Goal: Information Seeking & Learning: Learn about a topic

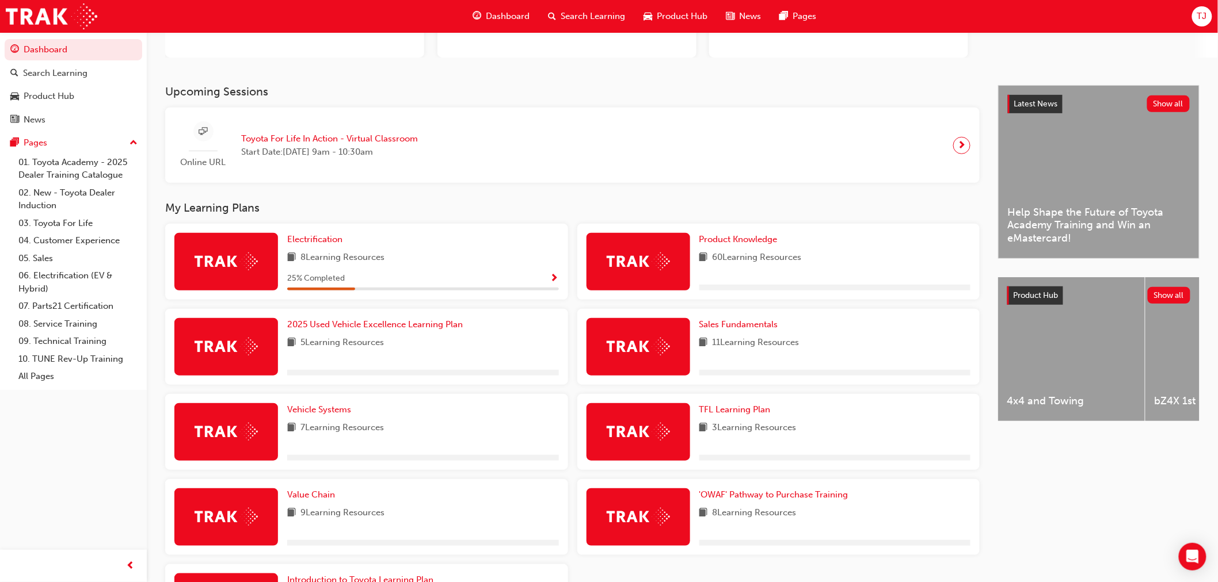
scroll to position [192, 0]
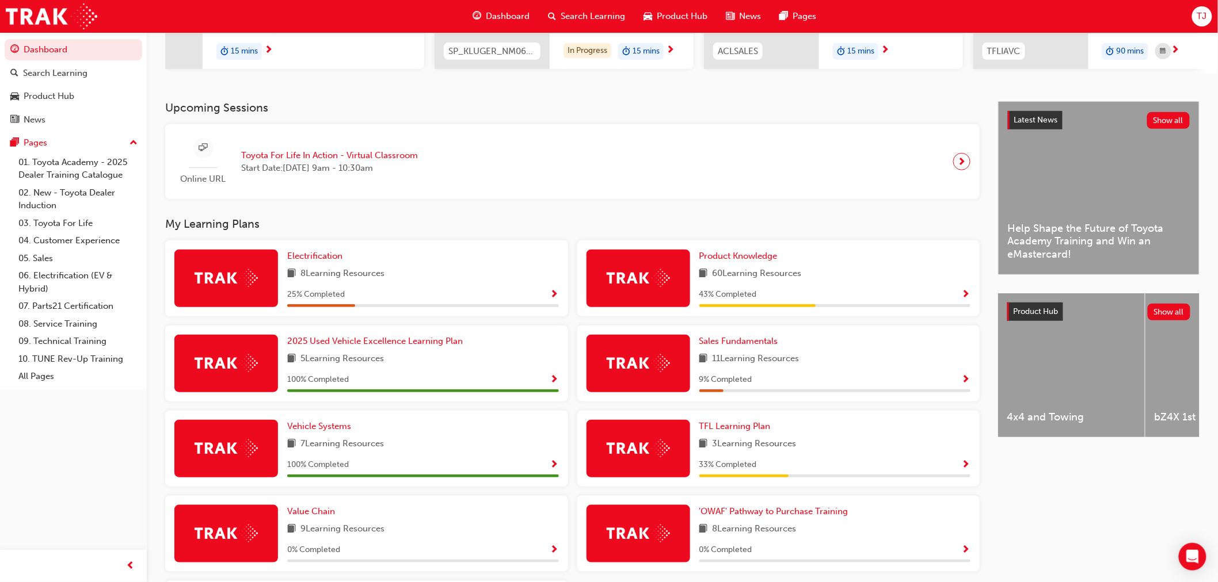
click at [371, 272] on span "8 Learning Resources" at bounding box center [342, 274] width 84 height 14
click at [334, 261] on span "Electrification" at bounding box center [314, 256] width 55 height 10
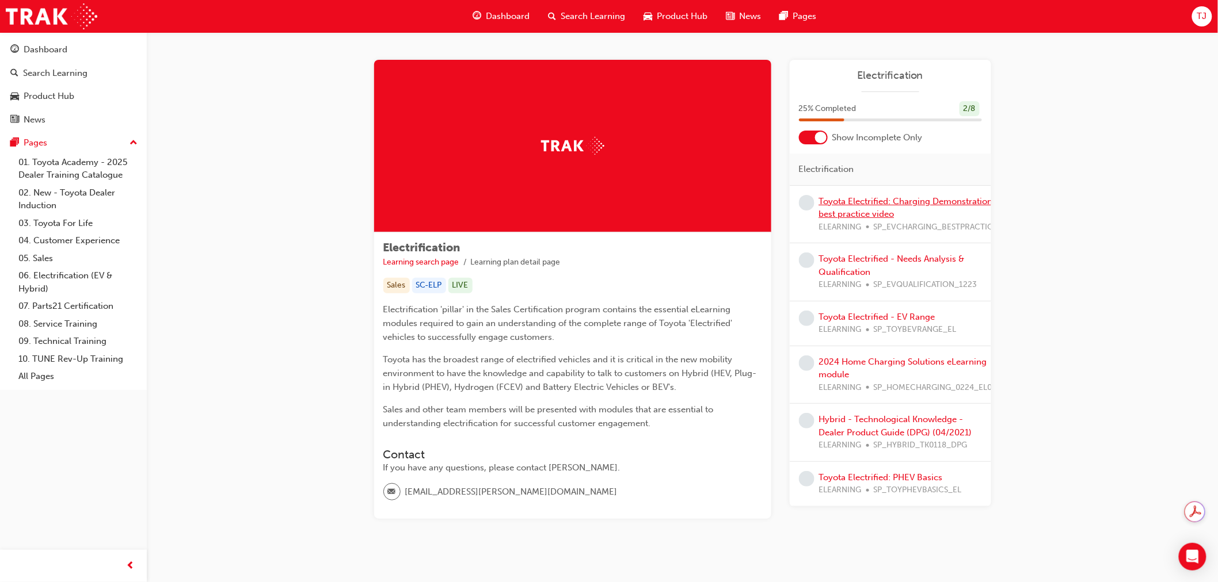
click at [856, 203] on link "Toyota Electrified: Charging Demonstration best practice video" at bounding box center [906, 208] width 174 height 24
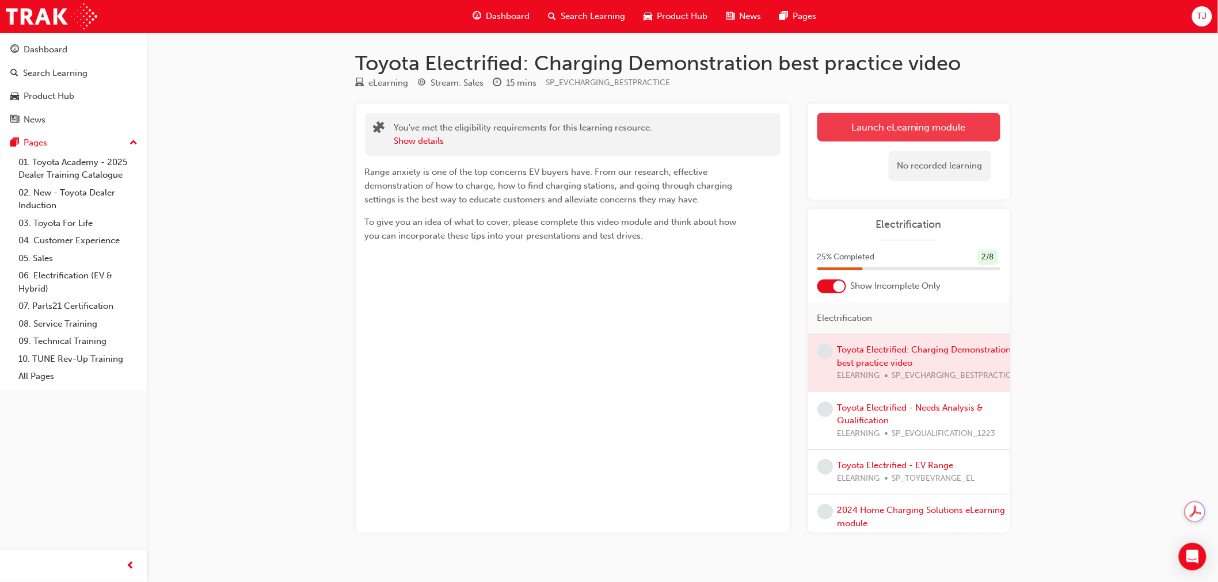
click at [931, 120] on link "Launch eLearning module" at bounding box center [908, 127] width 183 height 29
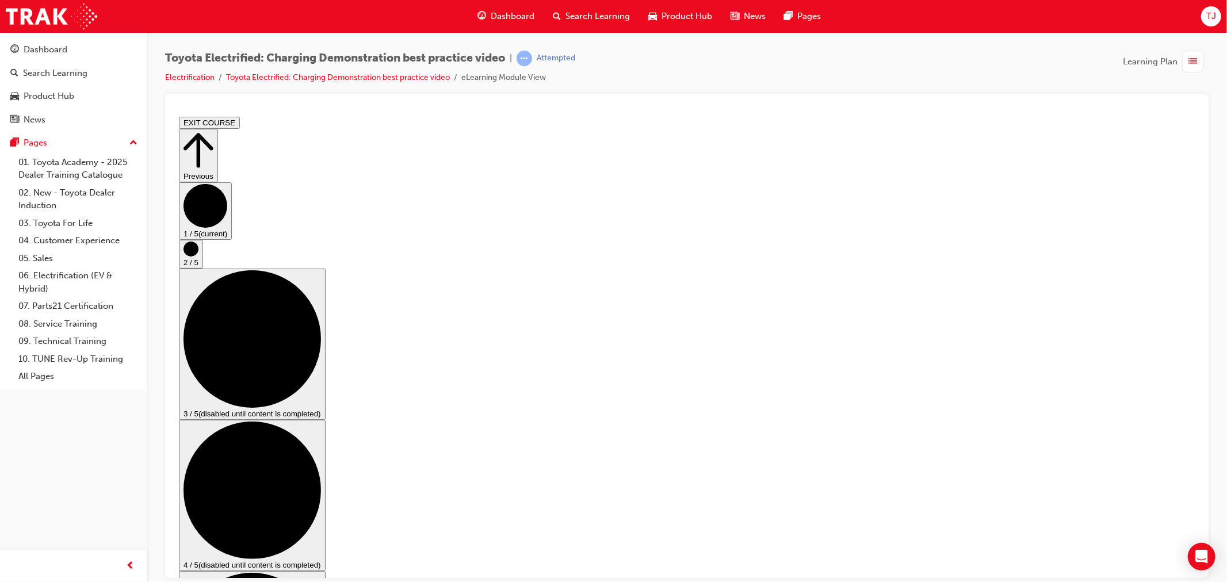
click at [231, 239] on button "1 / 5 (current)" at bounding box center [204, 211] width 53 height 58
click at [198, 256] on circle "Step controls" at bounding box center [190, 248] width 15 height 15
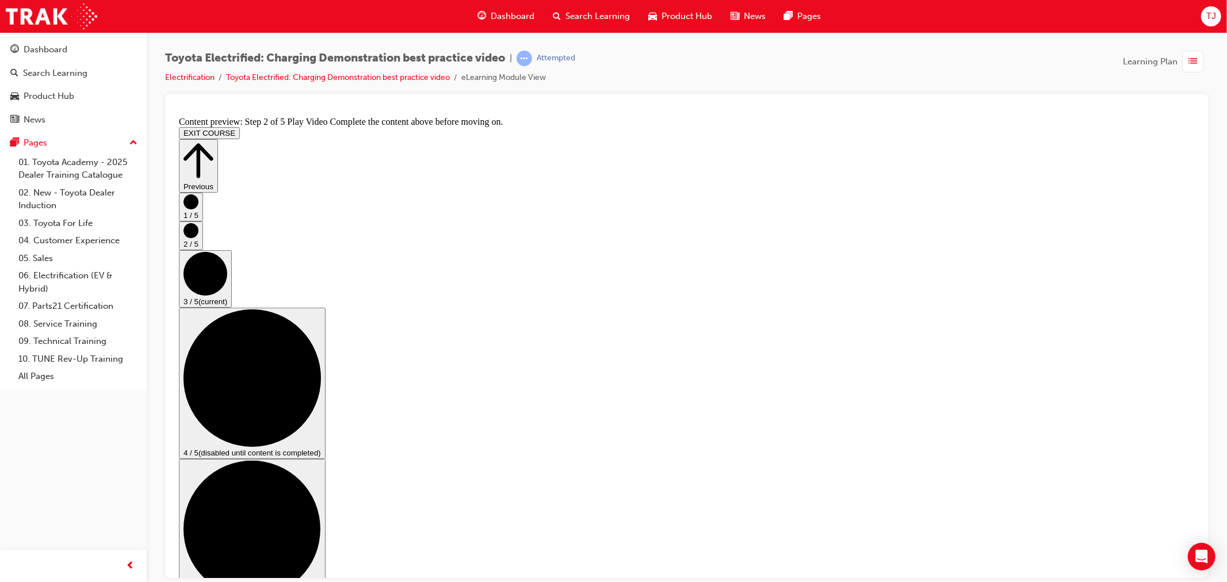
scroll to position [64, 0]
checkbox input "true"
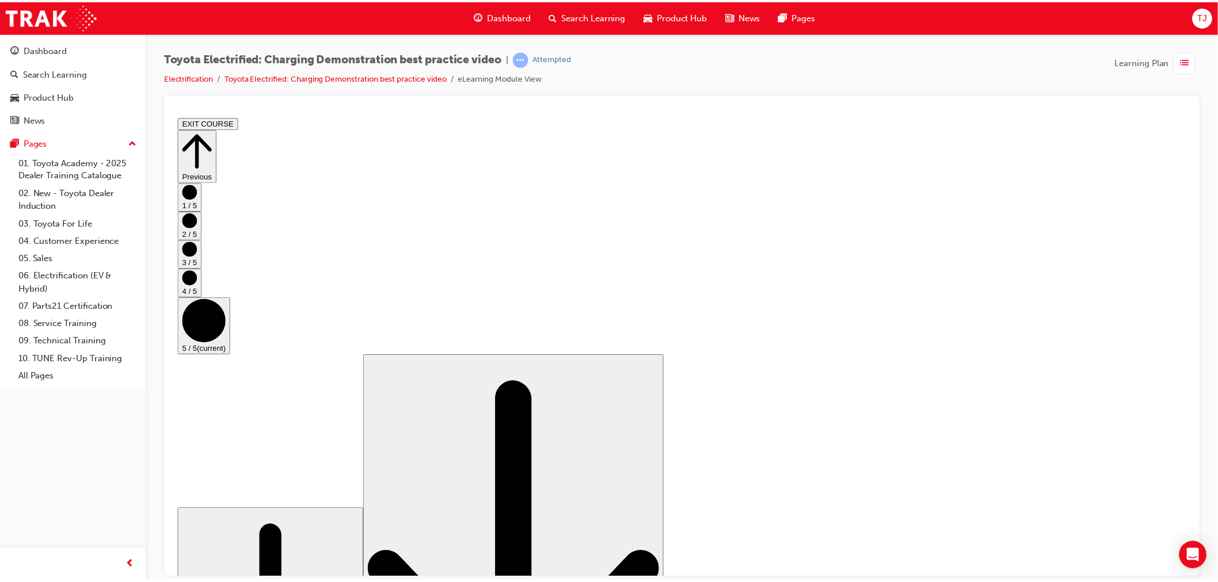
scroll to position [63, 0]
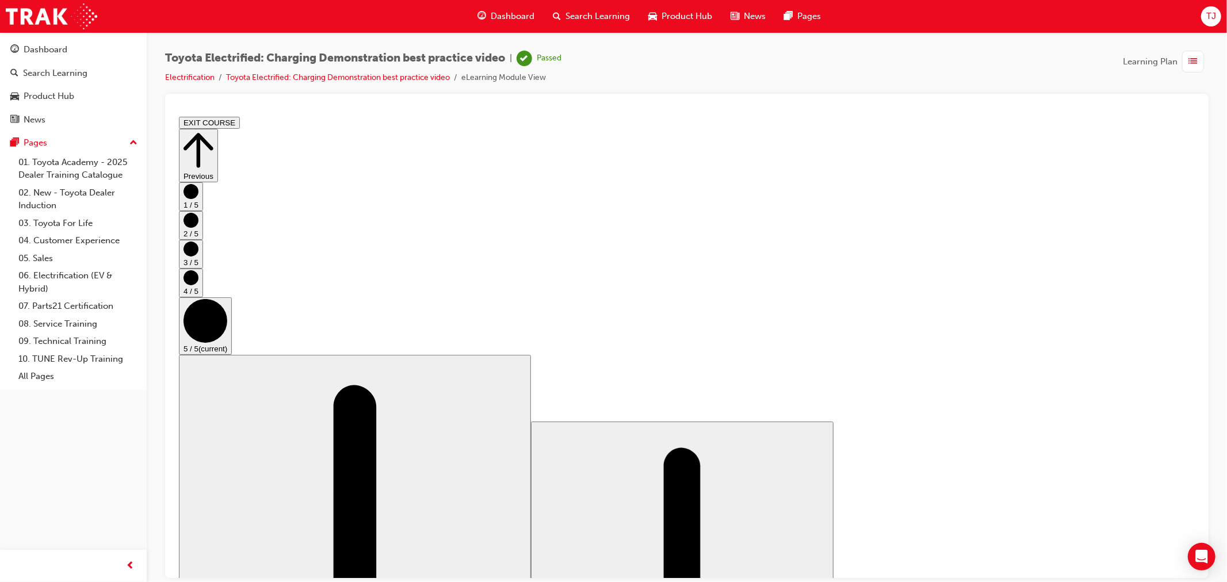
click at [184, 82] on li "Electrification" at bounding box center [195, 77] width 61 height 13
click at [184, 77] on link "Electrification" at bounding box center [189, 77] width 49 height 10
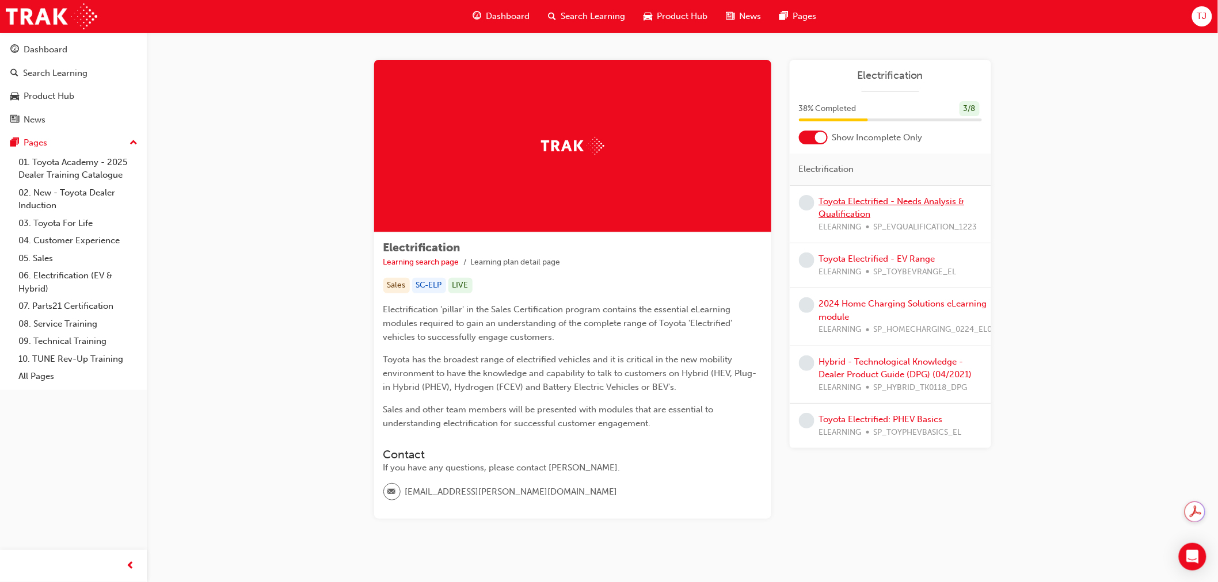
click at [852, 204] on link "Toyota Electrified - Needs Analysis & Qualification" at bounding box center [892, 208] width 146 height 24
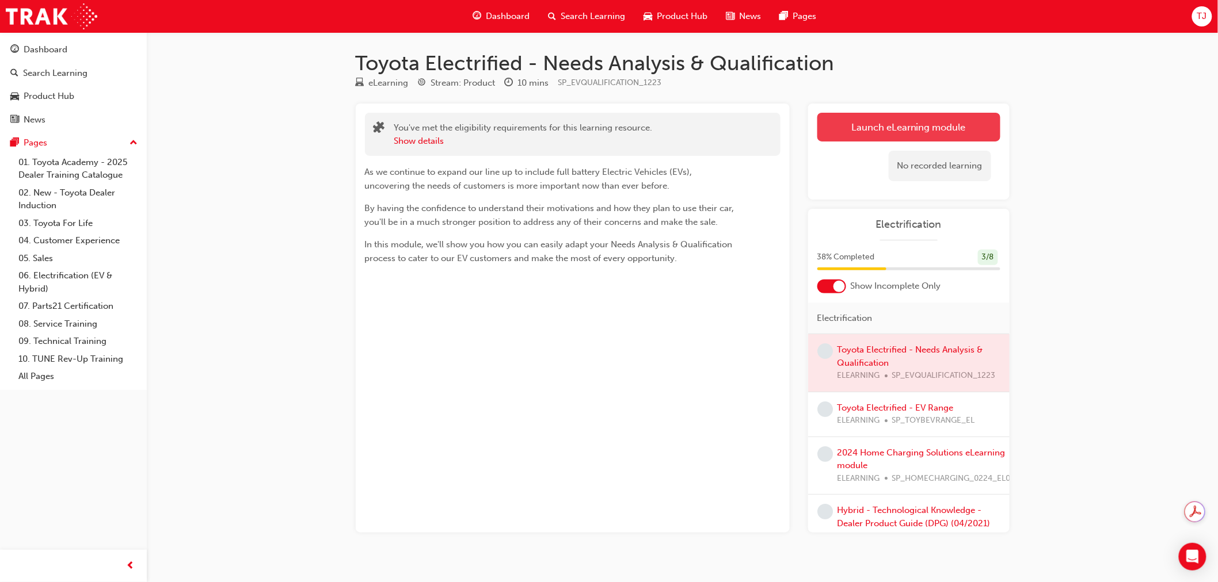
click at [870, 129] on link "Launch eLearning module" at bounding box center [908, 127] width 183 height 29
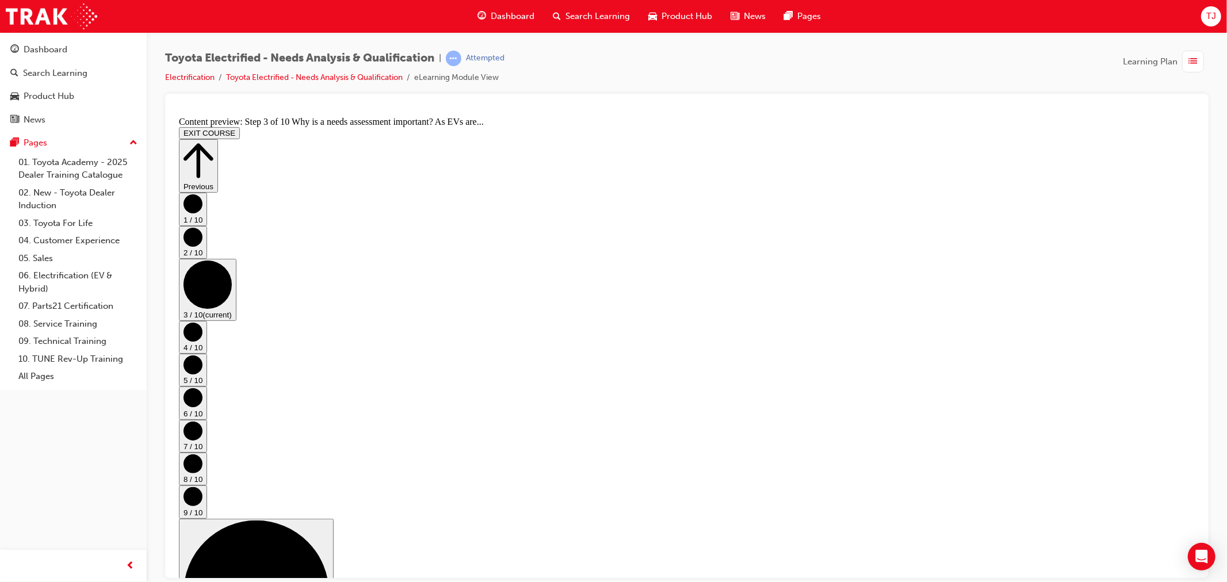
scroll to position [47, 0]
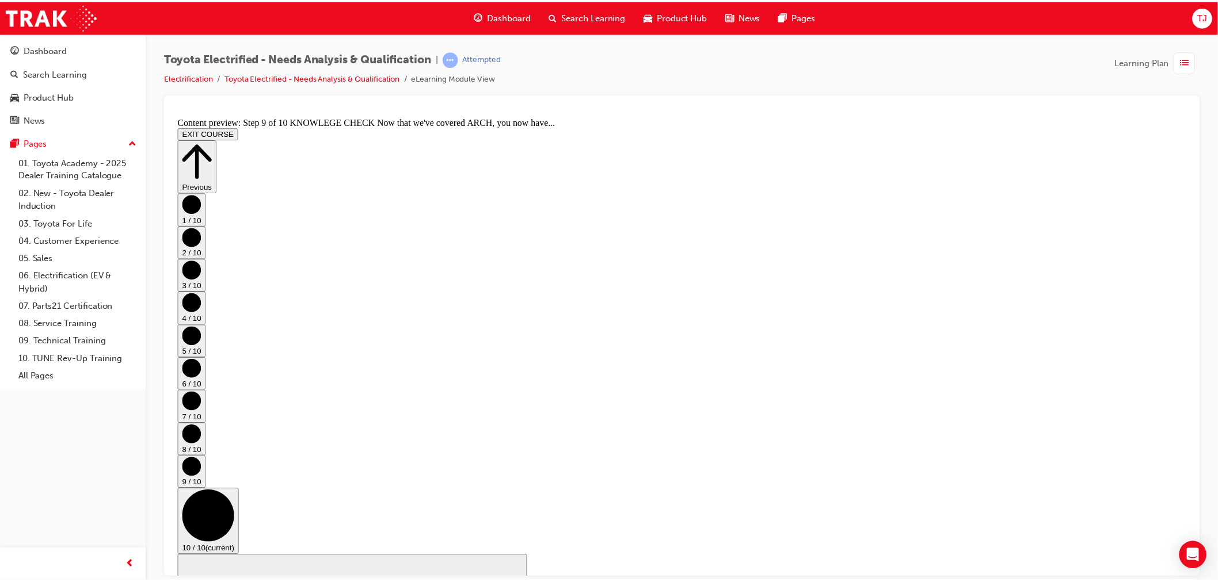
scroll to position [564, 0]
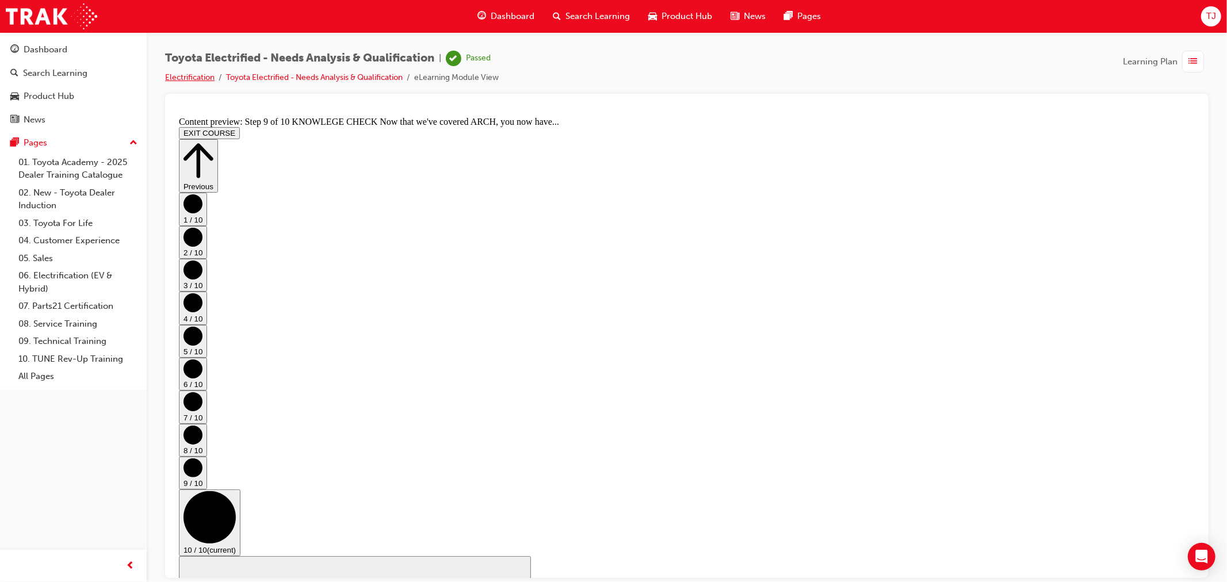
click at [175, 77] on link "Electrification" at bounding box center [189, 77] width 49 height 10
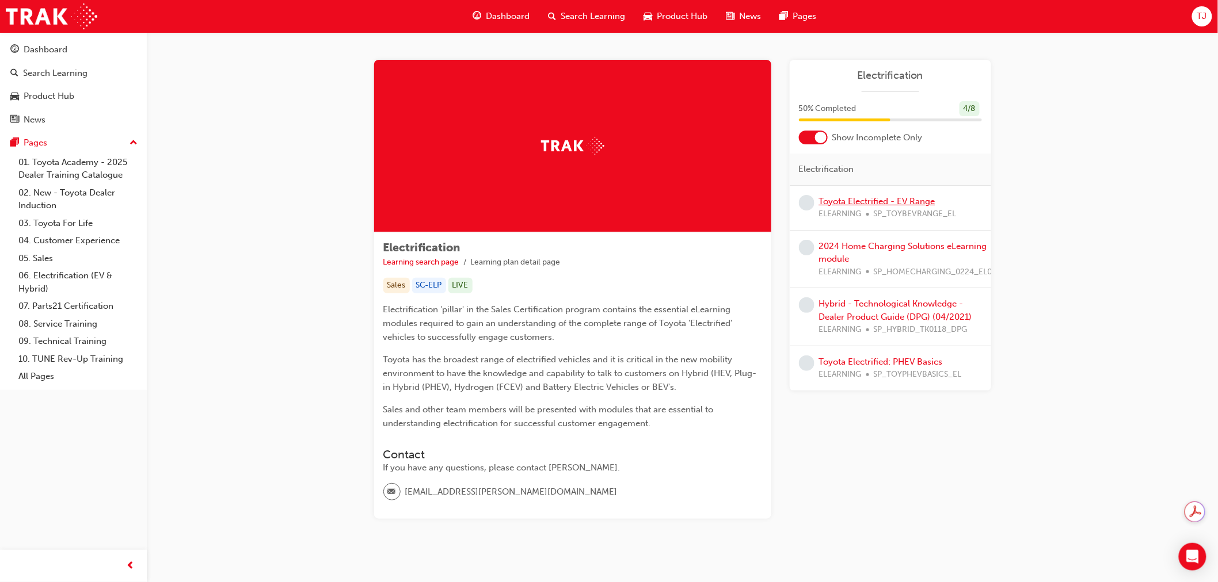
click at [871, 200] on link "Toyota Electrified - EV Range" at bounding box center [877, 201] width 116 height 10
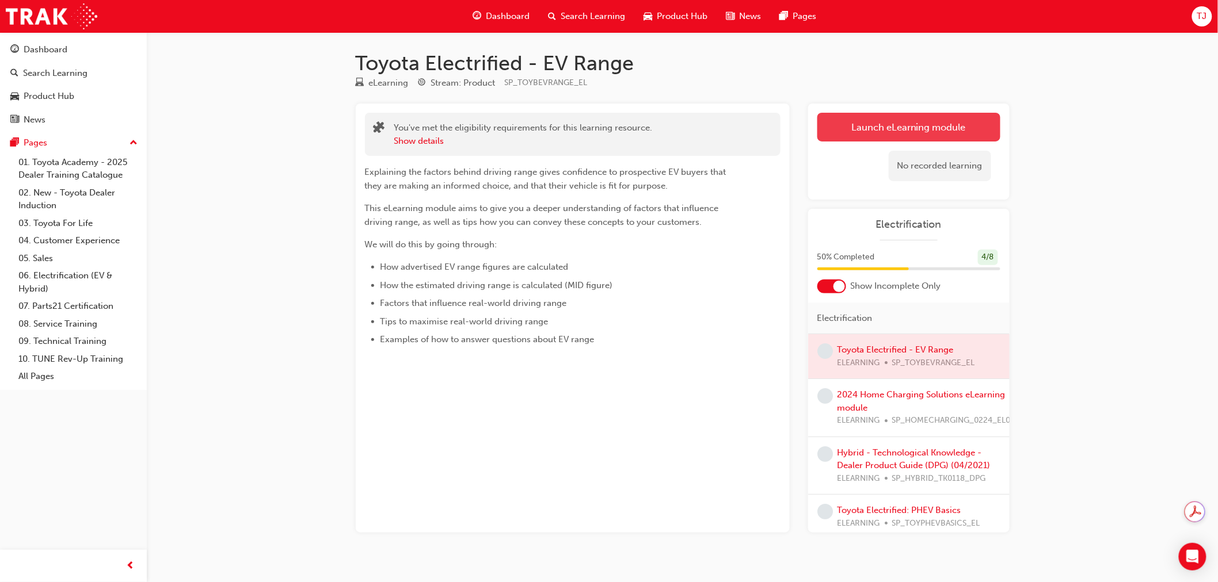
click at [875, 129] on link "Launch eLearning module" at bounding box center [908, 127] width 183 height 29
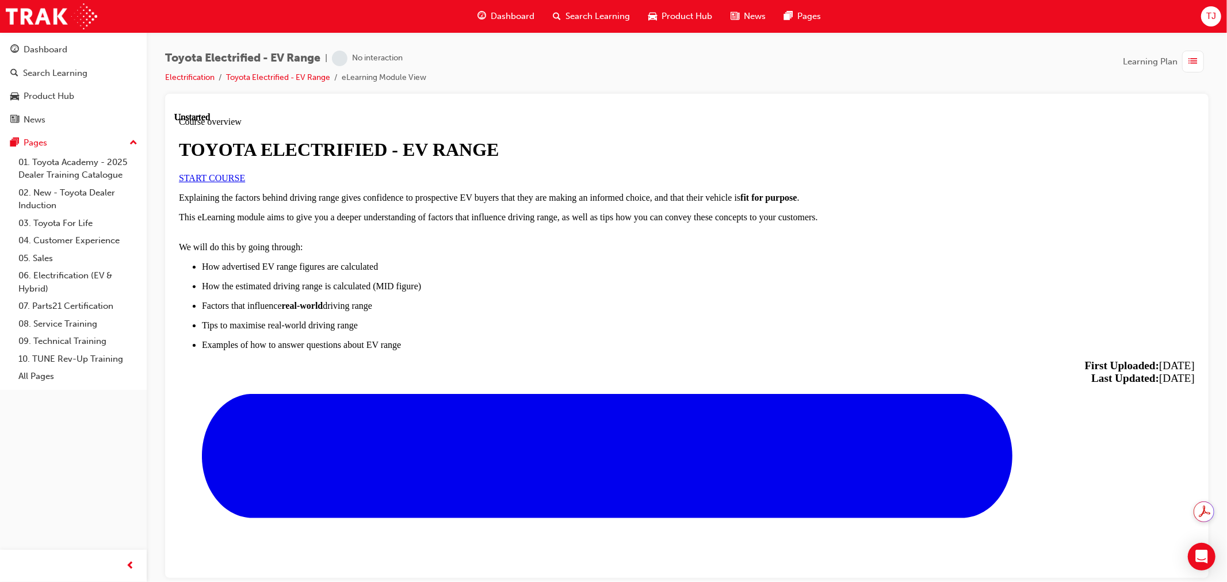
scroll to position [64, 0]
click at [245, 182] on span "START COURSE" at bounding box center [211, 178] width 66 height 10
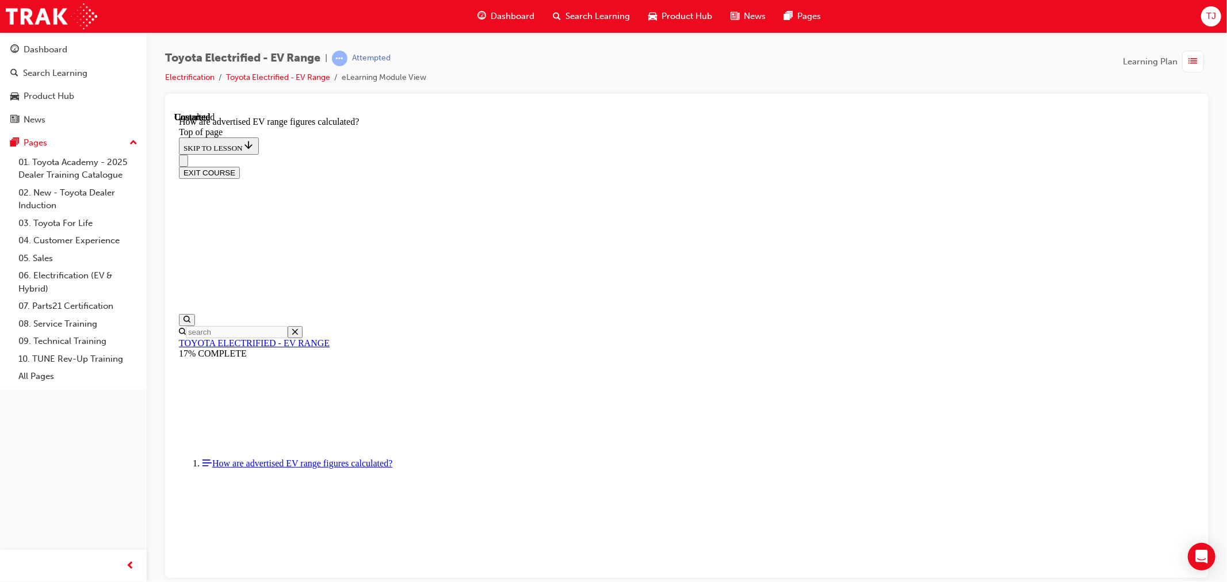
scroll to position [559, 0]
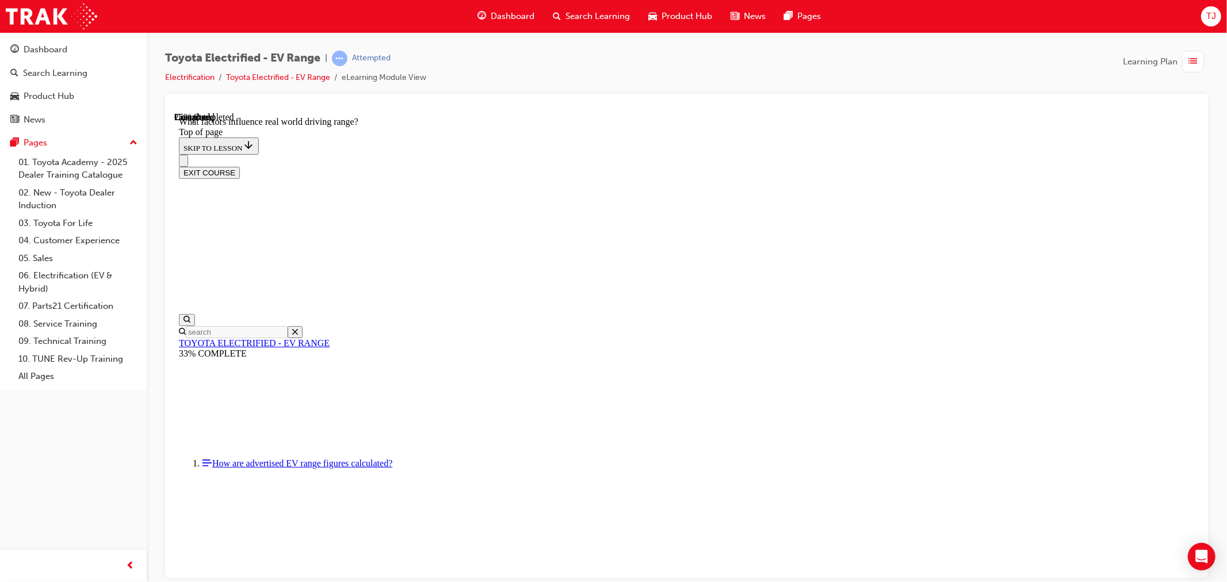
drag, startPoint x: 921, startPoint y: 400, endPoint x: 866, endPoint y: 416, distance: 56.8
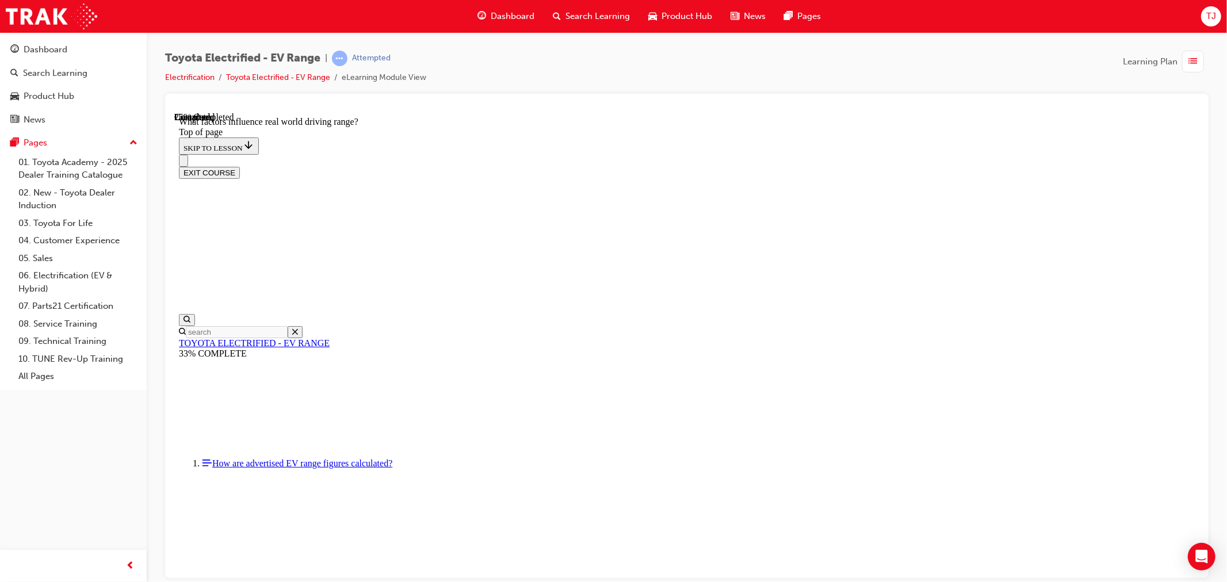
drag, startPoint x: 929, startPoint y: 409, endPoint x: 902, endPoint y: 422, distance: 30.6
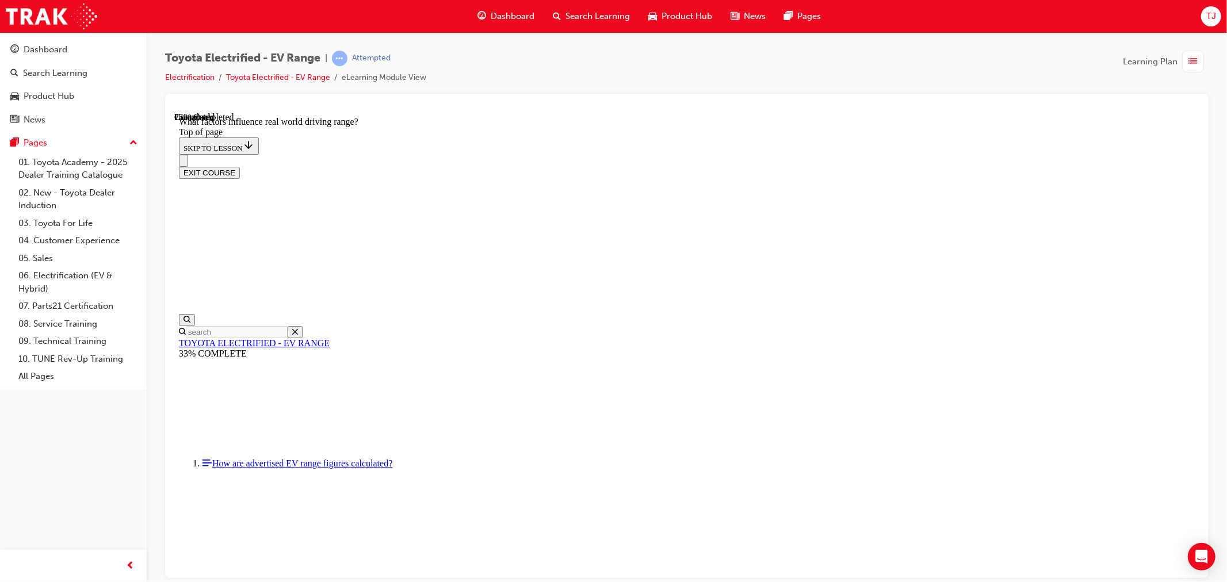
drag, startPoint x: 979, startPoint y: 494, endPoint x: 856, endPoint y: 484, distance: 124.1
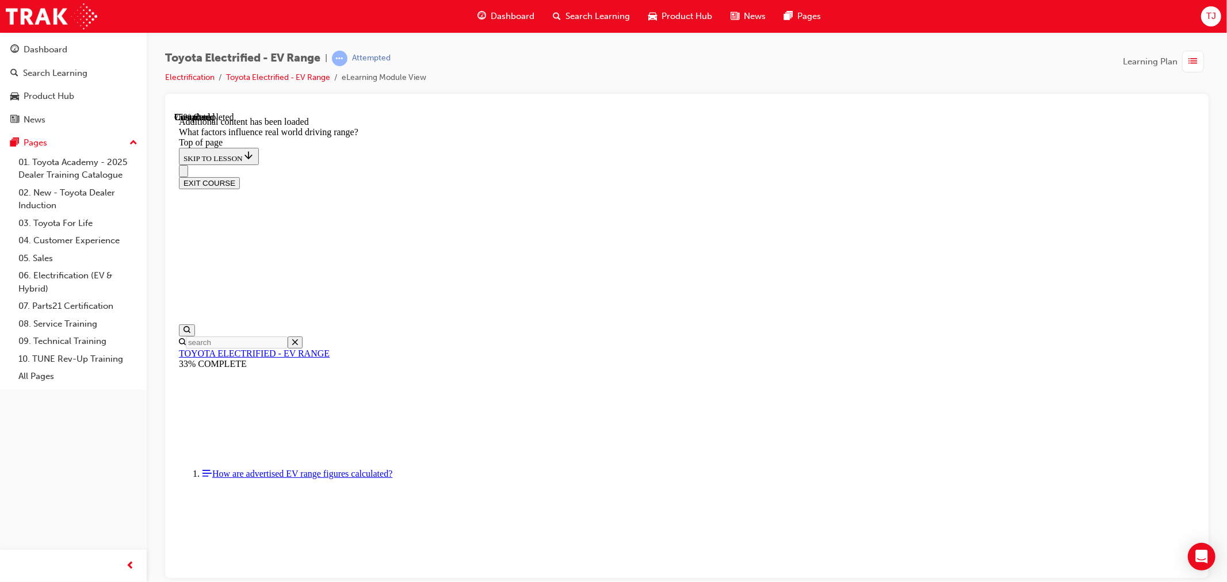
scroll to position [1389, 0]
drag, startPoint x: 774, startPoint y: 319, endPoint x: 779, endPoint y: 323, distance: 6.1
drag, startPoint x: 785, startPoint y: 307, endPoint x: 966, endPoint y: 478, distance: 248.7
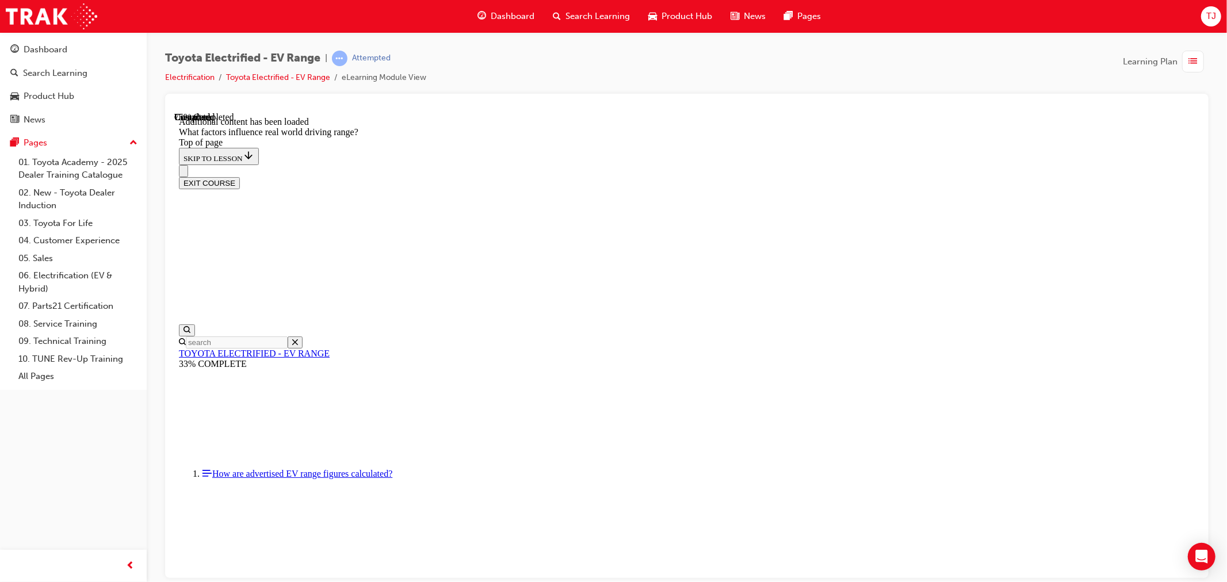
drag, startPoint x: 801, startPoint y: 298, endPoint x: 665, endPoint y: 430, distance: 189.6
drag, startPoint x: 755, startPoint y: 314, endPoint x: 613, endPoint y: 472, distance: 212.3
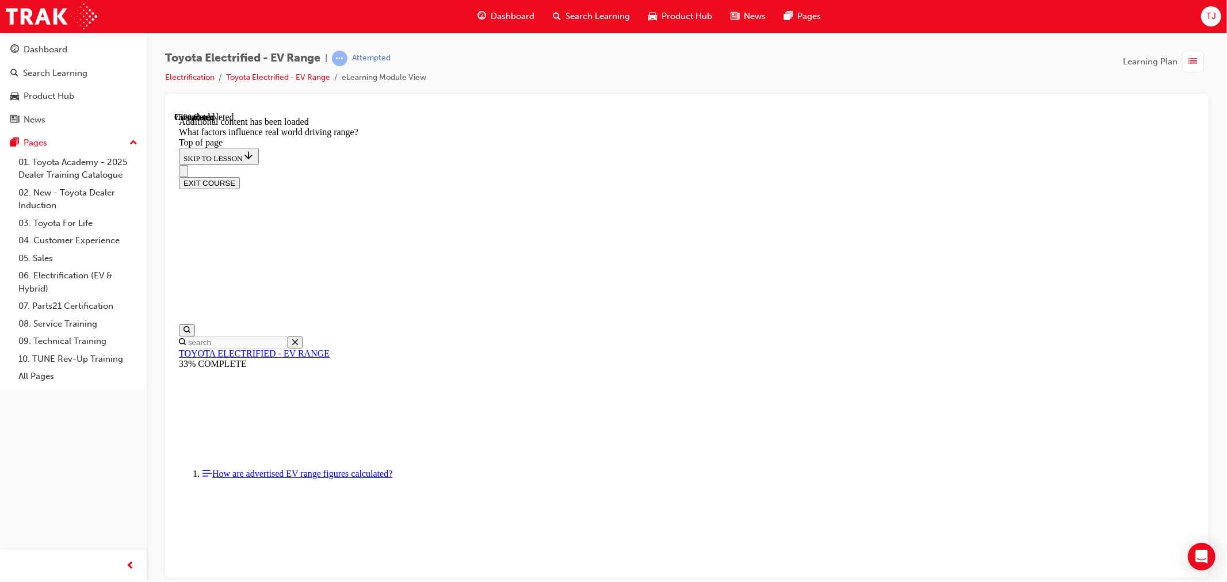
drag, startPoint x: 737, startPoint y: 339, endPoint x: 864, endPoint y: 450, distance: 168.8
drag, startPoint x: 805, startPoint y: 323, endPoint x: 911, endPoint y: 452, distance: 166.4
drag, startPoint x: 806, startPoint y: 312, endPoint x: 907, endPoint y: 455, distance: 174.6
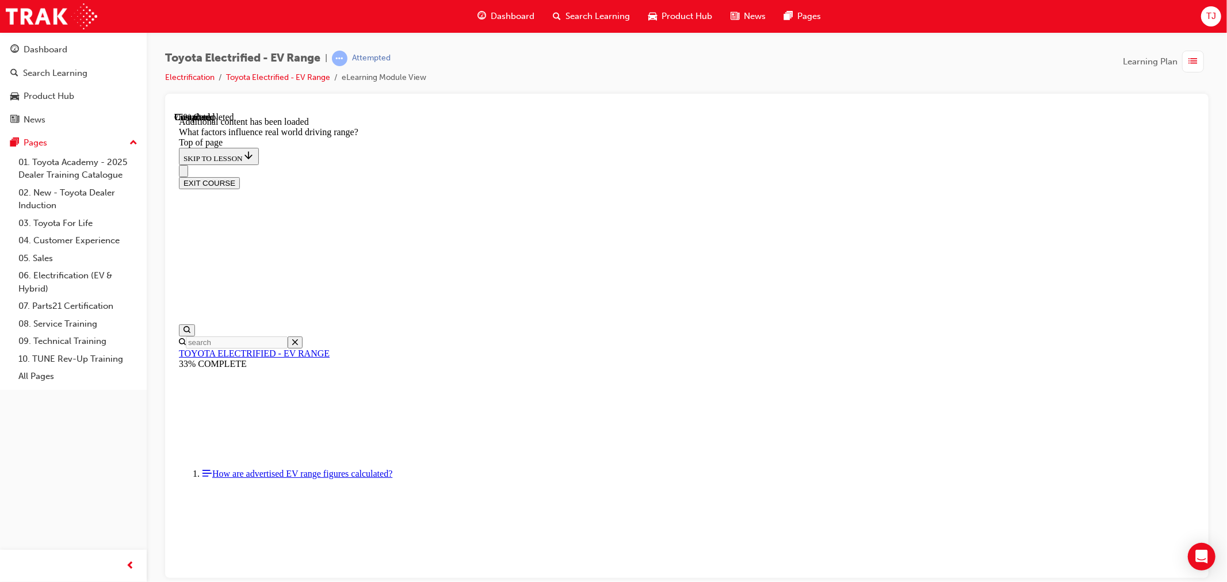
drag, startPoint x: 819, startPoint y: 341, endPoint x: 652, endPoint y: 507, distance: 235.6
drag, startPoint x: 783, startPoint y: 340, endPoint x: 910, endPoint y: 467, distance: 179.8
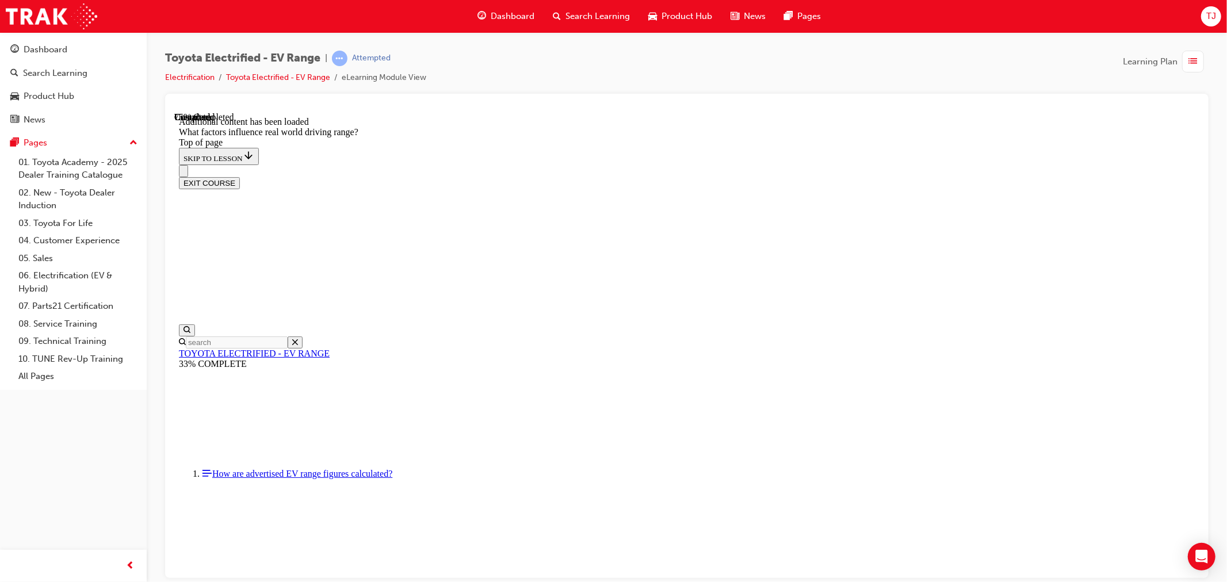
drag, startPoint x: 822, startPoint y: 358, endPoint x: 780, endPoint y: 395, distance: 56.3
drag, startPoint x: 783, startPoint y: 318, endPoint x: 612, endPoint y: 472, distance: 230.6
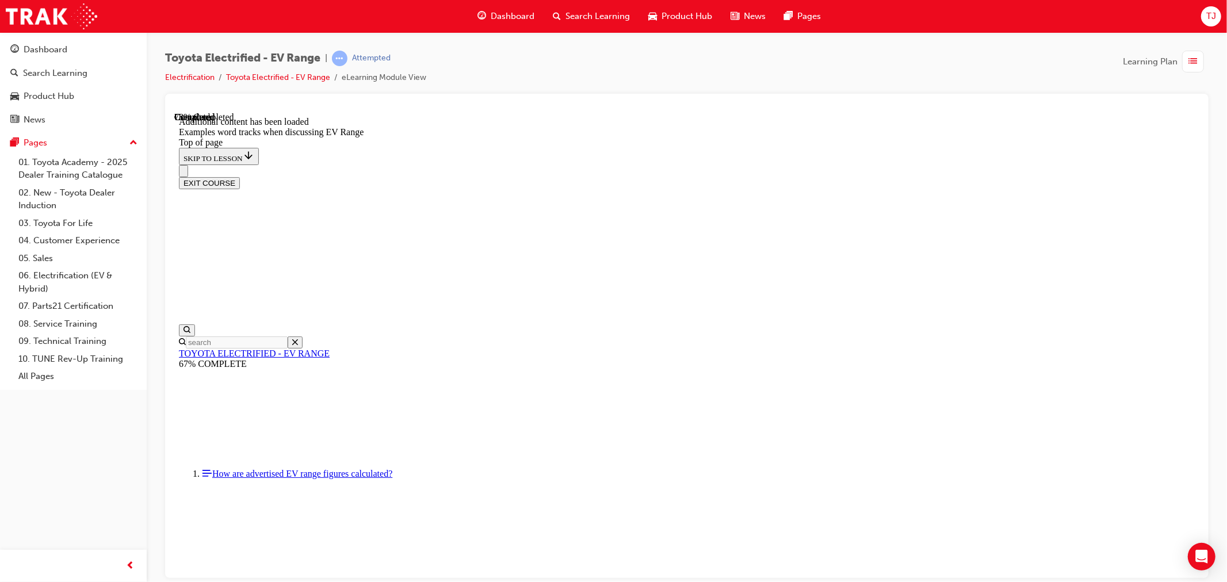
drag, startPoint x: 549, startPoint y: 270, endPoint x: 548, endPoint y: 304, distance: 34.0
drag, startPoint x: 548, startPoint y: 311, endPoint x: 548, endPoint y: 337, distance: 26.5
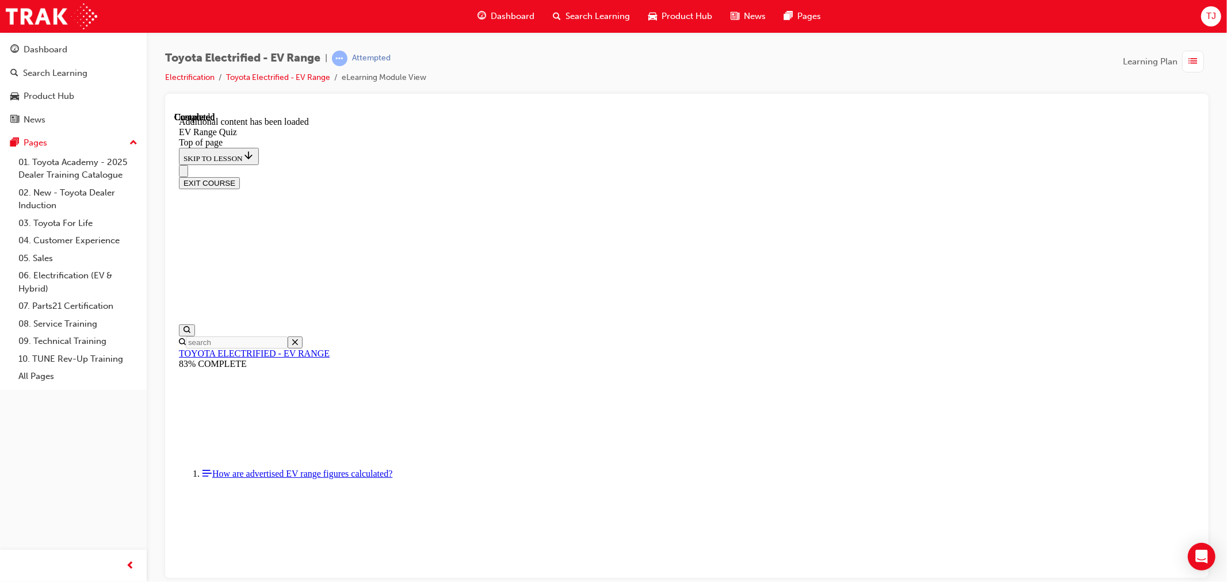
scroll to position [36, 0]
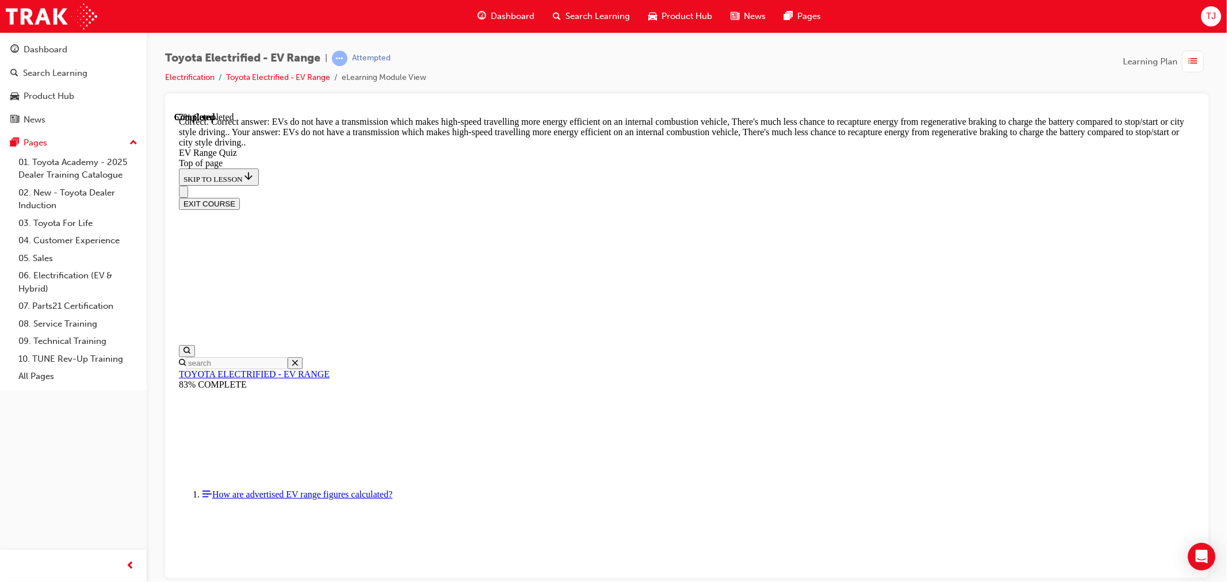
scroll to position [227, 0]
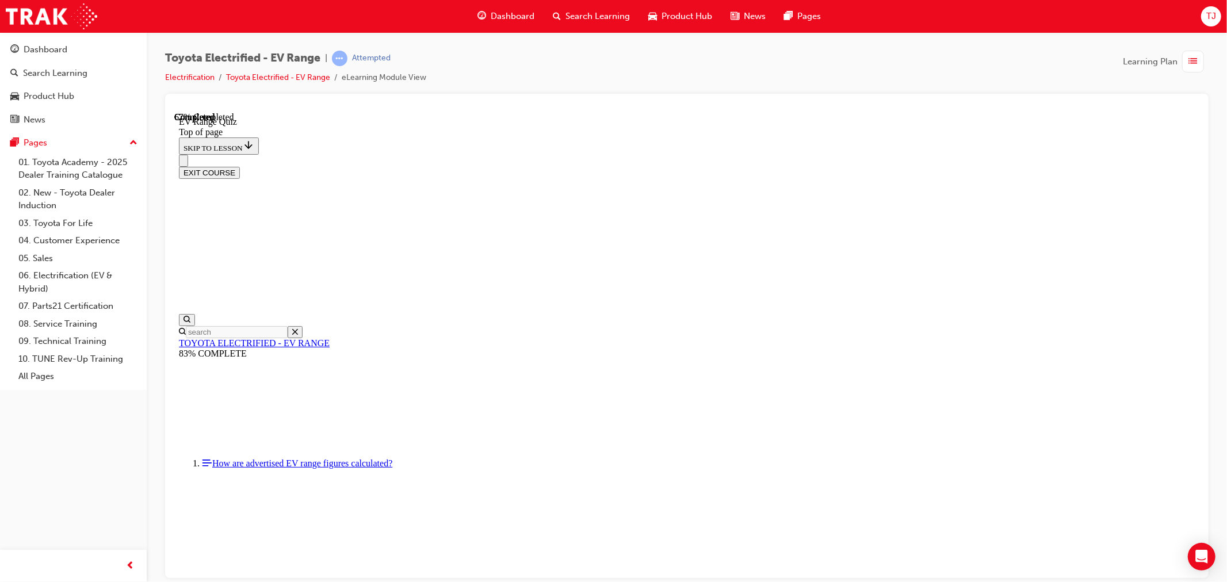
scroll to position [227, 0]
drag, startPoint x: 588, startPoint y: 292, endPoint x: 589, endPoint y: 304, distance: 11.6
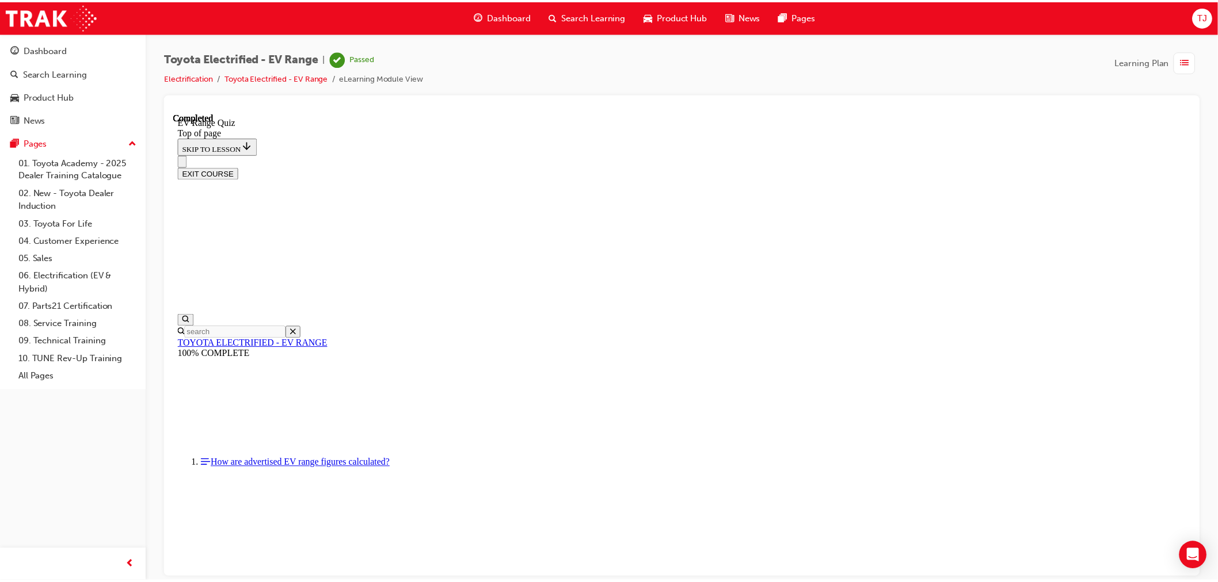
scroll to position [124, 0]
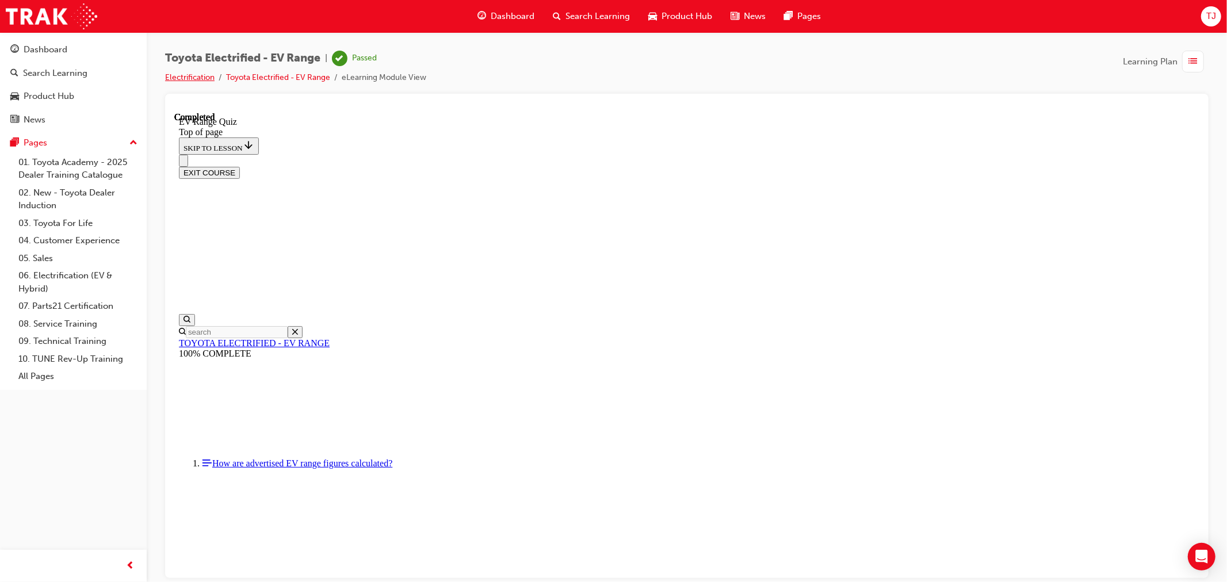
click at [190, 72] on link "Electrification" at bounding box center [189, 77] width 49 height 10
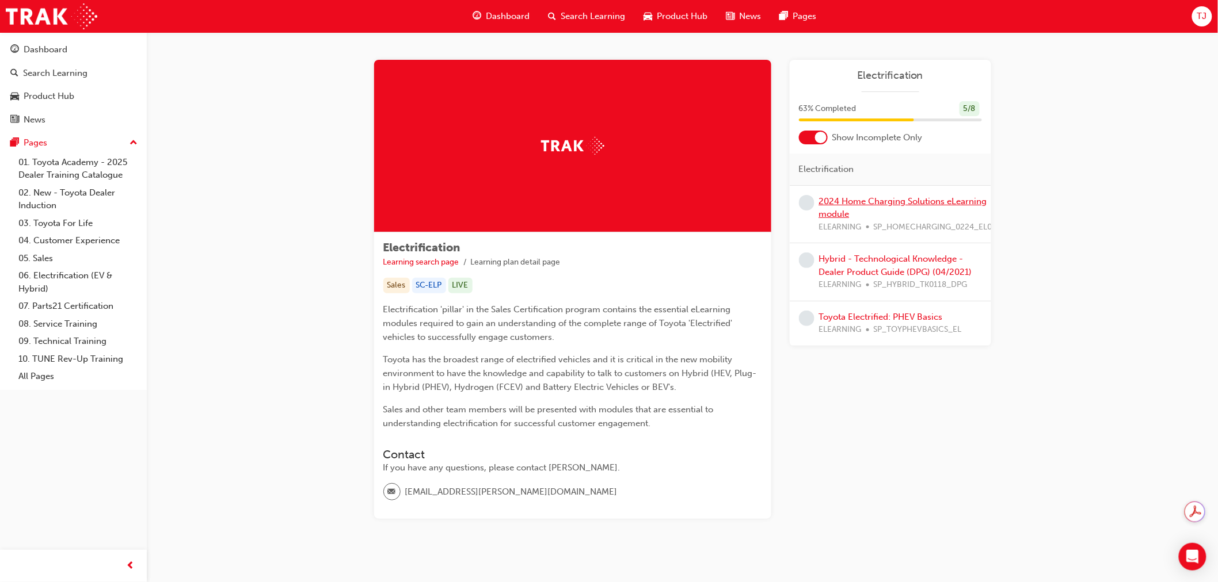
click at [876, 201] on link "2024 Home Charging Solutions eLearning module" at bounding box center [903, 208] width 168 height 24
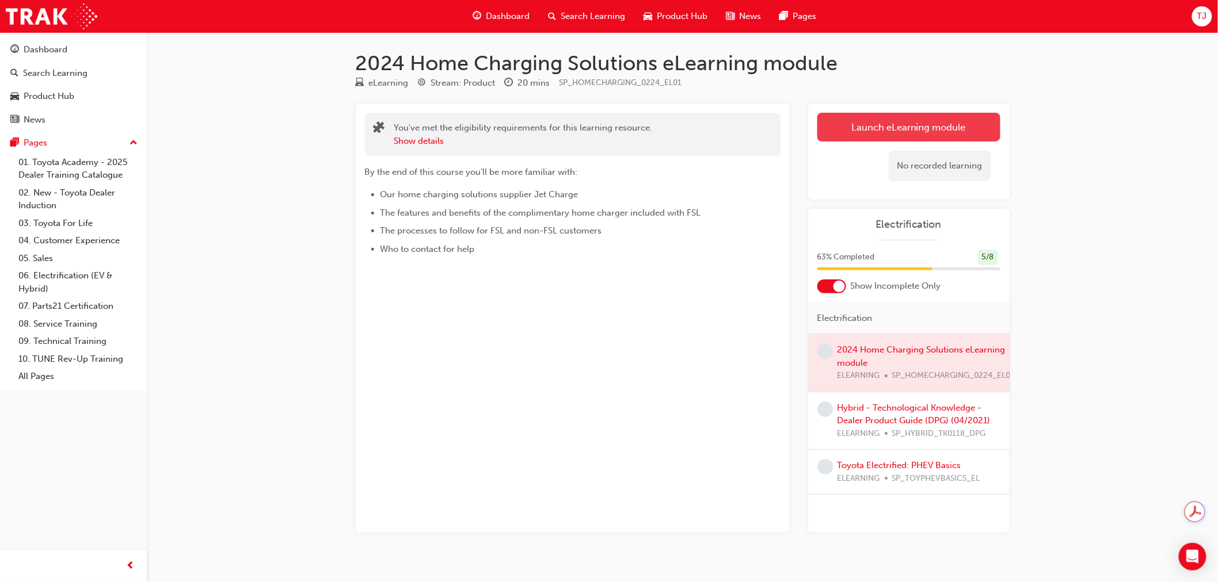
click at [867, 134] on link "Launch eLearning module" at bounding box center [908, 127] width 183 height 29
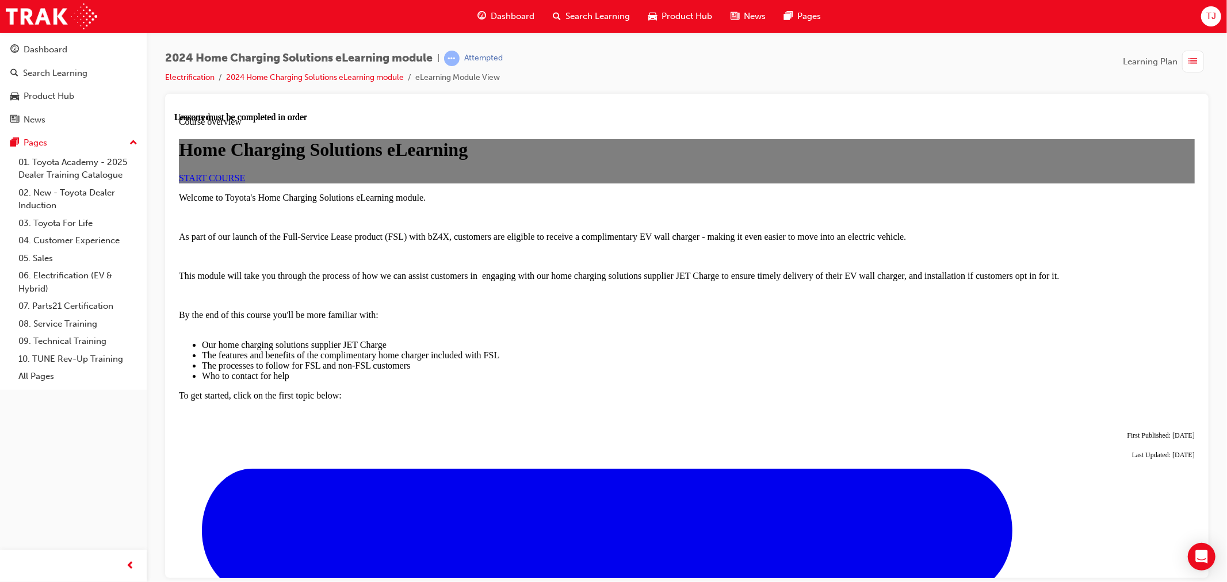
scroll to position [192, 0]
click at [245, 182] on span "START COURSE" at bounding box center [211, 178] width 66 height 10
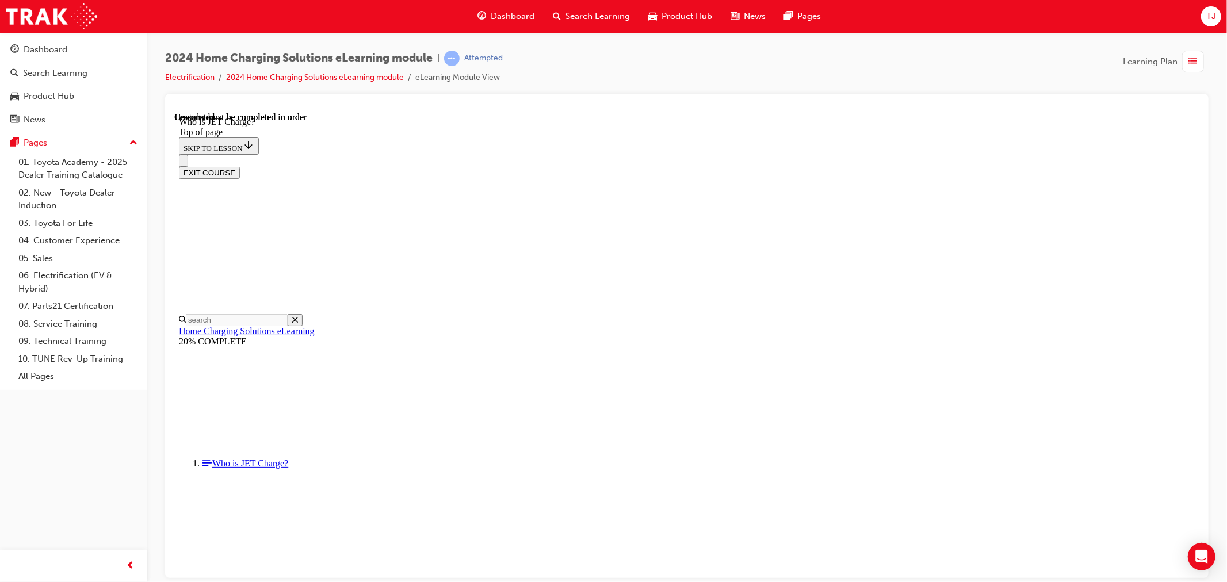
scroll to position [111, 0]
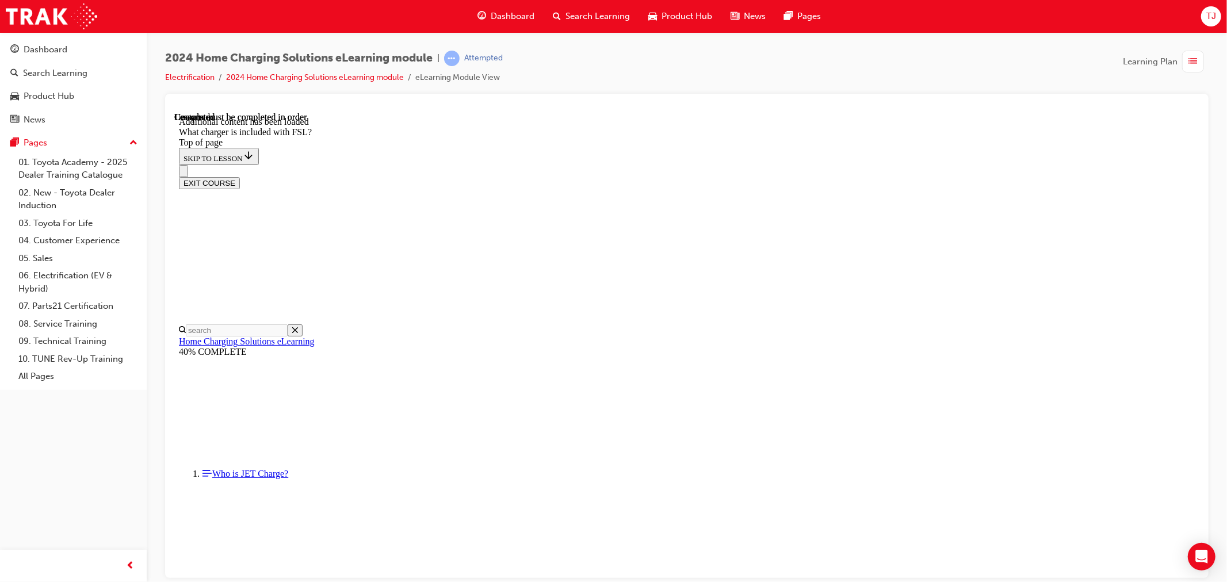
scroll to position [1453, 0]
